Goal: Navigation & Orientation: Find specific page/section

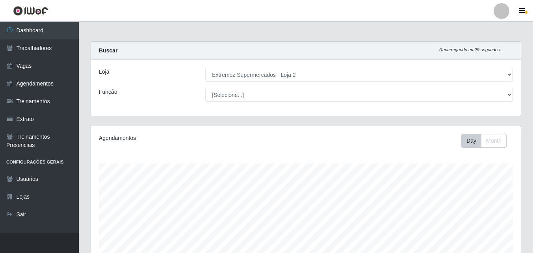
select select "521"
click at [106, 50] on strong "Buscar" at bounding box center [108, 50] width 19 height 6
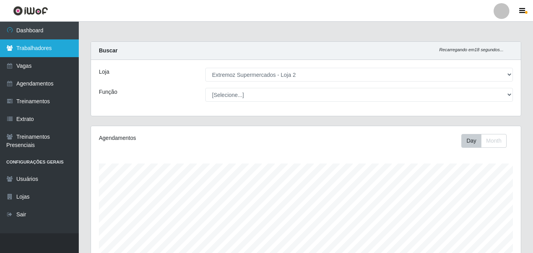
click at [50, 46] on link "Trabalhadores" at bounding box center [39, 48] width 79 height 18
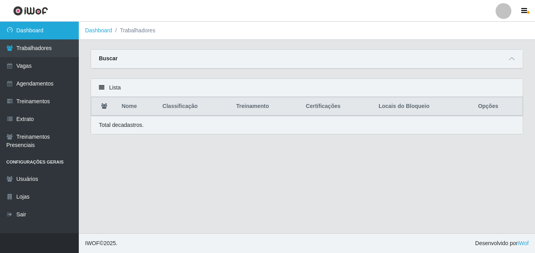
click at [31, 28] on link "Dashboard" at bounding box center [39, 31] width 79 height 18
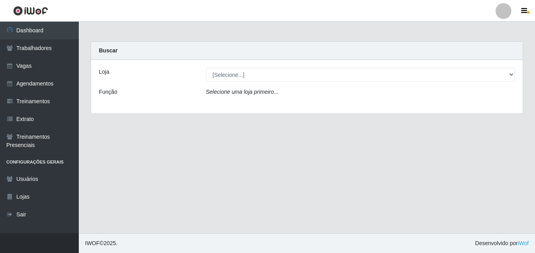
click at [37, 8] on img at bounding box center [30, 11] width 35 height 10
click at [36, 9] on img at bounding box center [30, 11] width 35 height 10
click at [525, 10] on icon "button" at bounding box center [524, 10] width 6 height 7
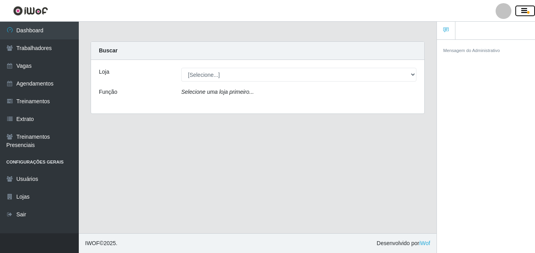
click at [519, 8] on button "button" at bounding box center [525, 11] width 20 height 11
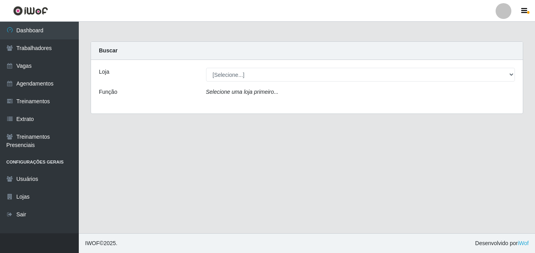
click at [34, 8] on img at bounding box center [30, 11] width 35 height 10
click at [35, 9] on img at bounding box center [30, 11] width 35 height 10
click at [35, 10] on img at bounding box center [30, 11] width 35 height 10
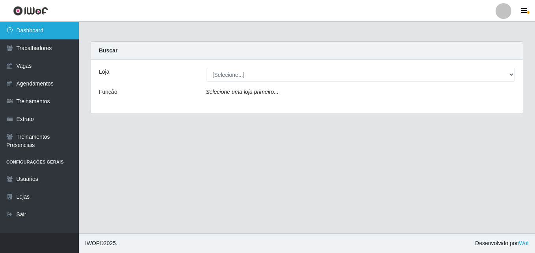
click at [27, 28] on link "Dashboard" at bounding box center [39, 31] width 79 height 18
click at [27, 30] on link "Dashboard" at bounding box center [39, 31] width 79 height 18
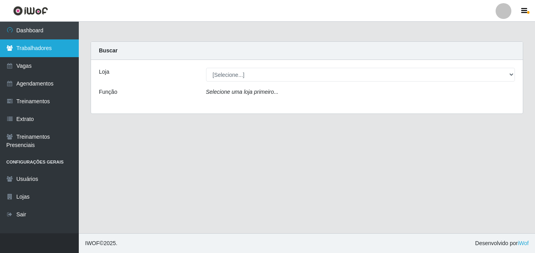
click at [52, 46] on link "Trabalhadores" at bounding box center [39, 48] width 79 height 18
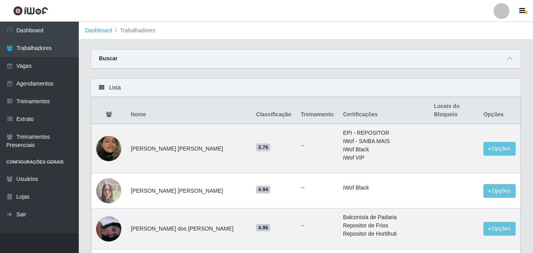
click at [125, 32] on li "Trabalhadores" at bounding box center [133, 30] width 43 height 8
click at [133, 30] on li "Trabalhadores" at bounding box center [133, 30] width 43 height 8
click at [146, 31] on li "Trabalhadores" at bounding box center [133, 30] width 43 height 8
click at [100, 31] on link "Dashboard" at bounding box center [98, 30] width 27 height 6
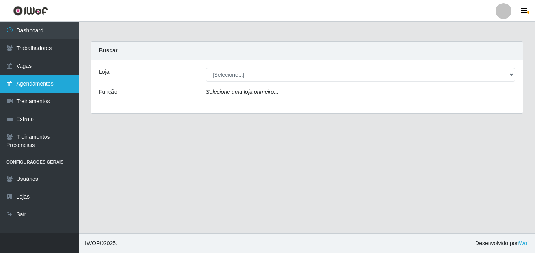
click at [48, 82] on link "Agendamentos" at bounding box center [39, 84] width 79 height 18
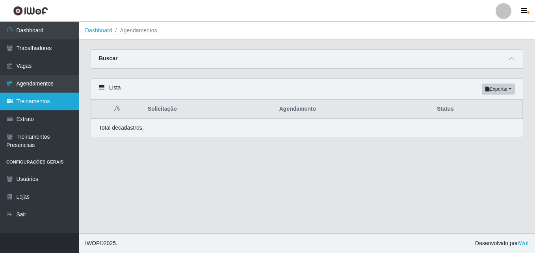
click at [39, 98] on link "Treinamentos" at bounding box center [39, 102] width 79 height 18
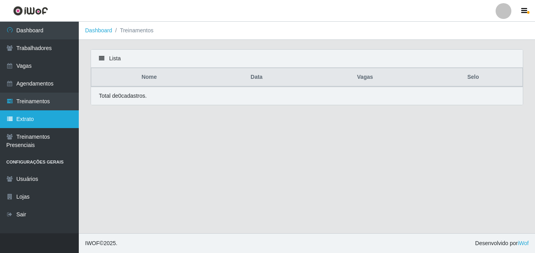
click at [29, 118] on link "Extrato" at bounding box center [39, 119] width 79 height 18
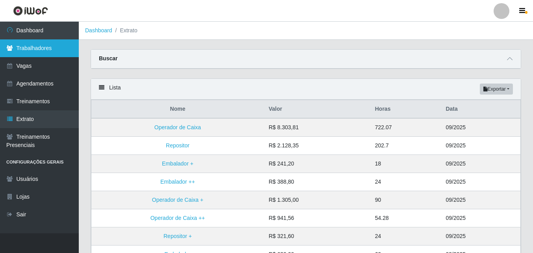
click at [33, 47] on link "Trabalhadores" at bounding box center [39, 48] width 79 height 18
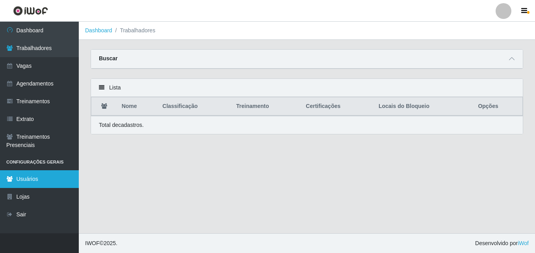
click at [35, 177] on link "Usuários" at bounding box center [39, 179] width 79 height 18
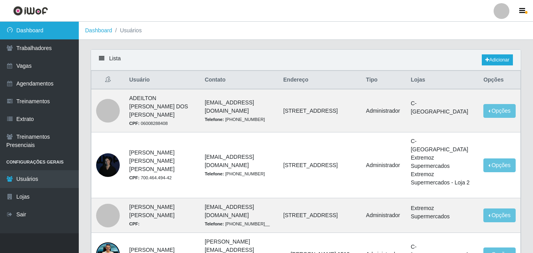
click at [36, 25] on link "Dashboard" at bounding box center [39, 31] width 79 height 18
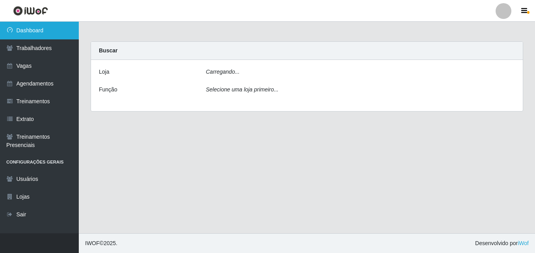
click at [36, 25] on link "Dashboard" at bounding box center [39, 31] width 79 height 18
click at [36, 24] on link "Dashboard" at bounding box center [39, 31] width 79 height 18
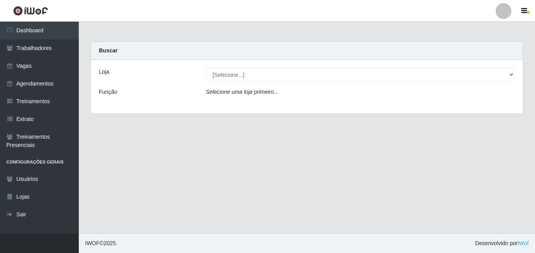
click at [27, 11] on img at bounding box center [30, 11] width 35 height 10
click at [28, 11] on img at bounding box center [30, 11] width 35 height 10
click at [20, 10] on img at bounding box center [30, 11] width 35 height 10
drag, startPoint x: 20, startPoint y: 10, endPoint x: 28, endPoint y: 8, distance: 8.1
click at [20, 9] on img at bounding box center [30, 11] width 35 height 10
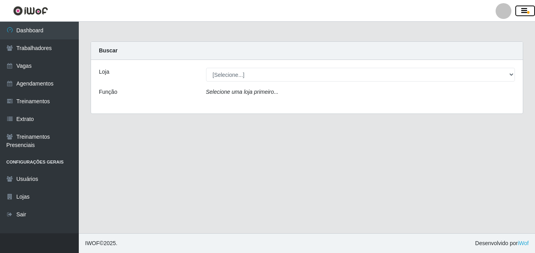
click at [524, 9] on icon "button" at bounding box center [524, 10] width 6 height 7
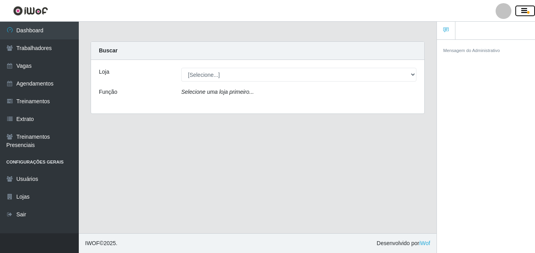
click at [524, 9] on icon "button" at bounding box center [524, 10] width 6 height 7
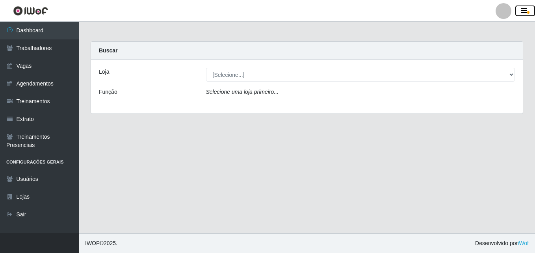
click at [524, 10] on icon "button" at bounding box center [524, 10] width 6 height 7
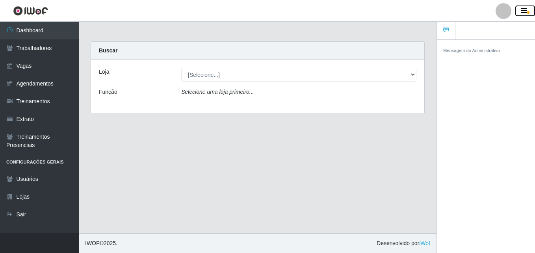
drag, startPoint x: 521, startPoint y: 10, endPoint x: 517, endPoint y: 13, distance: 4.6
click at [521, 11] on icon "button" at bounding box center [524, 10] width 6 height 7
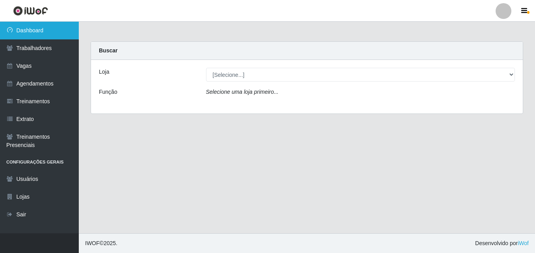
click at [51, 29] on link "Dashboard" at bounding box center [39, 31] width 79 height 18
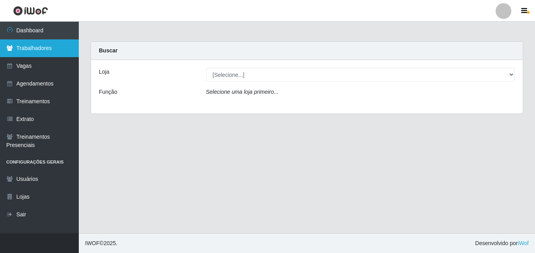
click at [41, 42] on link "Trabalhadores" at bounding box center [39, 48] width 79 height 18
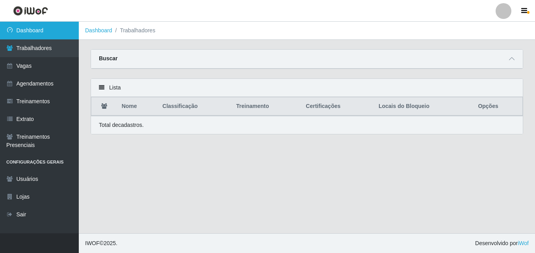
click at [43, 30] on link "Dashboard" at bounding box center [39, 31] width 79 height 18
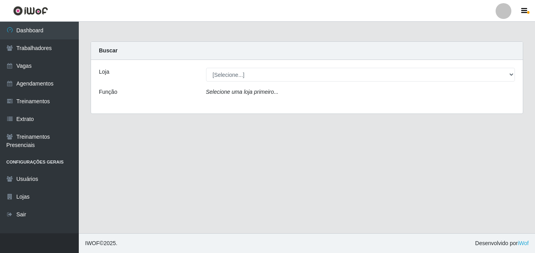
click at [41, 159] on li "Configurações Gerais" at bounding box center [39, 162] width 79 height 16
click at [40, 178] on link "Usuários" at bounding box center [39, 179] width 79 height 18
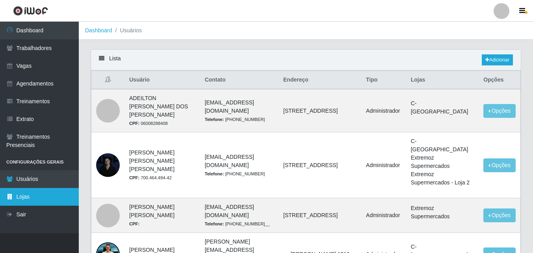
click at [34, 198] on link "Lojas" at bounding box center [39, 197] width 79 height 18
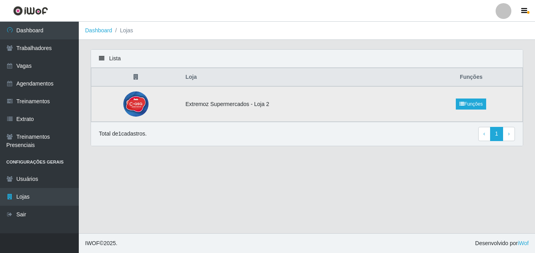
click at [326, 99] on td "Extremoz Supermercados - Loja 2" at bounding box center [300, 103] width 239 height 35
click at [320, 104] on td "Extremoz Supermercados - Loja 2" at bounding box center [300, 103] width 239 height 35
click at [321, 104] on td "Extremoz Supermercados - Loja 2" at bounding box center [300, 103] width 239 height 35
click at [136, 101] on img at bounding box center [135, 103] width 25 height 25
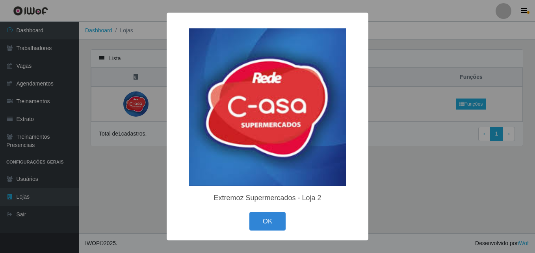
drag, startPoint x: 457, startPoint y: 185, endPoint x: 450, endPoint y: 188, distance: 6.7
click at [457, 185] on div "× Extremoz Supermercados - Loja 2 OK Cancel" at bounding box center [267, 126] width 535 height 253
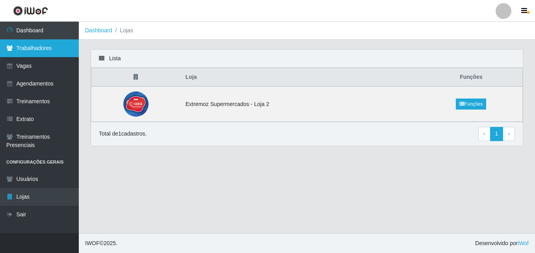
click at [52, 46] on link "Trabalhadores" at bounding box center [39, 48] width 79 height 18
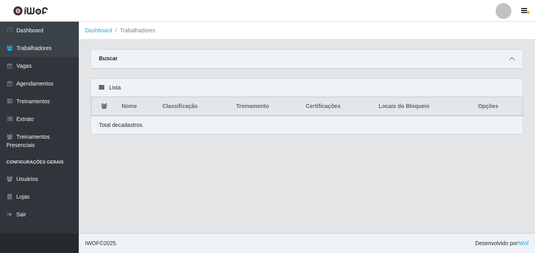
click at [514, 59] on icon at bounding box center [512, 59] width 6 height 6
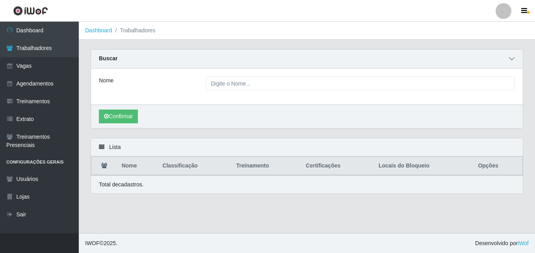
click at [511, 57] on icon at bounding box center [512, 59] width 6 height 6
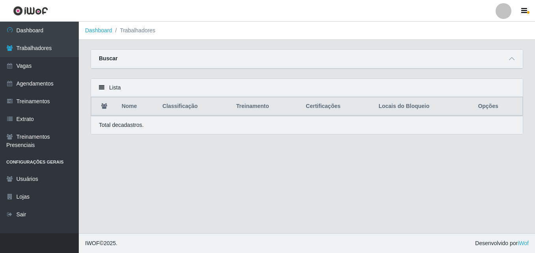
click at [500, 10] on div at bounding box center [503, 11] width 16 height 16
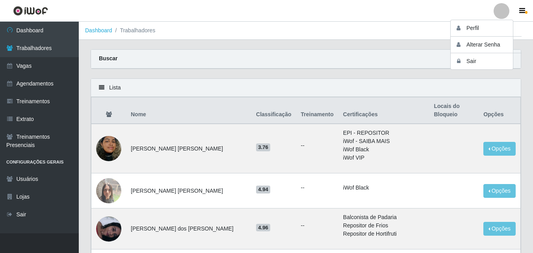
click at [36, 6] on img at bounding box center [30, 11] width 35 height 10
click at [30, 7] on img at bounding box center [30, 11] width 35 height 10
click at [27, 9] on img at bounding box center [30, 11] width 35 height 10
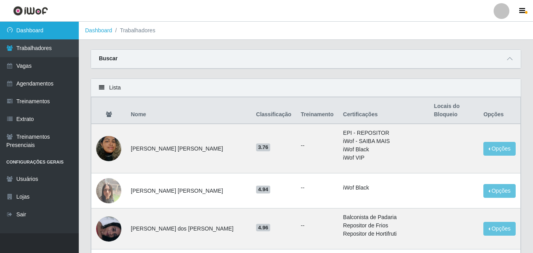
click at [46, 30] on link "Dashboard" at bounding box center [39, 31] width 79 height 18
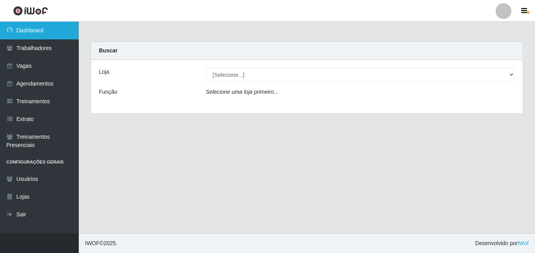
click at [50, 30] on link "Dashboard" at bounding box center [39, 31] width 79 height 18
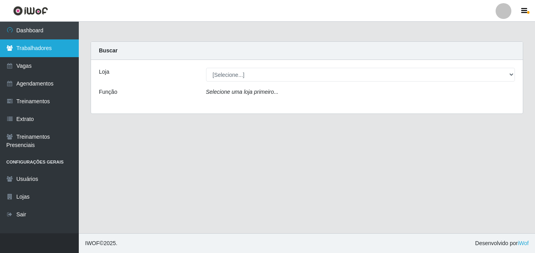
click at [52, 44] on link "Trabalhadores" at bounding box center [39, 48] width 79 height 18
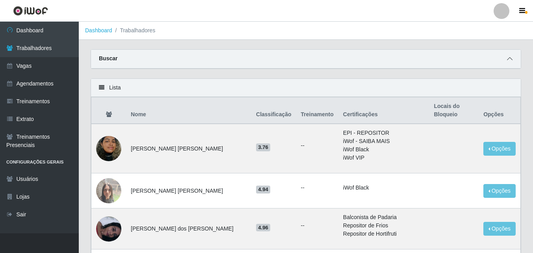
click at [507, 57] on icon at bounding box center [510, 59] width 6 height 6
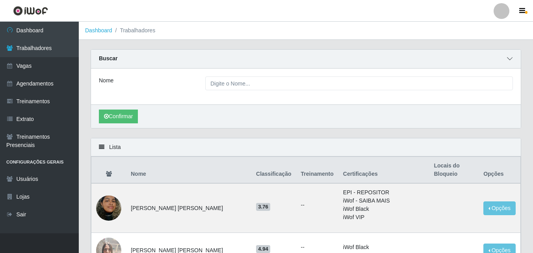
click at [507, 58] on icon at bounding box center [510, 59] width 6 height 6
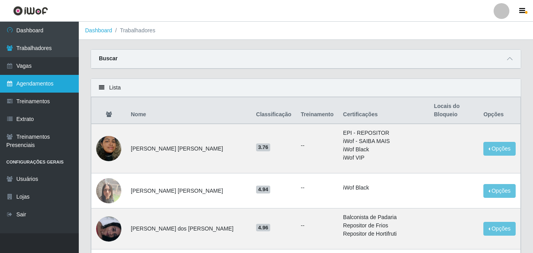
click at [54, 81] on link "Agendamentos" at bounding box center [39, 84] width 79 height 18
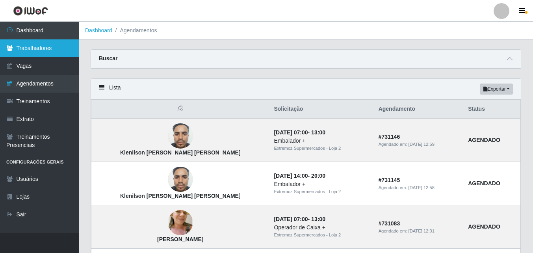
click at [53, 47] on link "Trabalhadores" at bounding box center [39, 48] width 79 height 18
